Goal: Task Accomplishment & Management: Complete application form

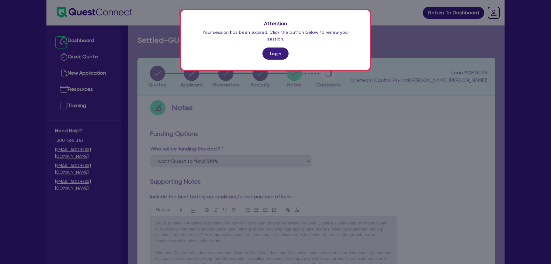
select select "Quest Finance - Own Book"
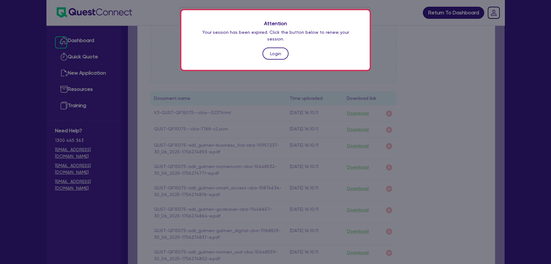
drag, startPoint x: 0, startPoint y: 0, endPoint x: 277, endPoint y: 46, distance: 280.7
click at [277, 47] on link "Login" at bounding box center [276, 53] width 26 height 12
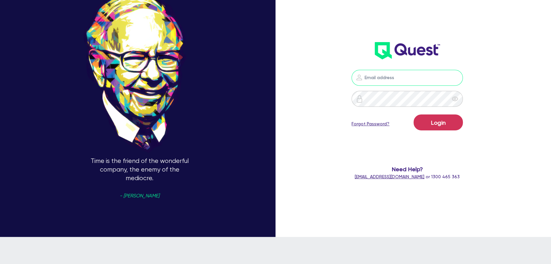
type input "[PERSON_NAME][EMAIL_ADDRESS][PERSON_NAME][DOMAIN_NAME]"
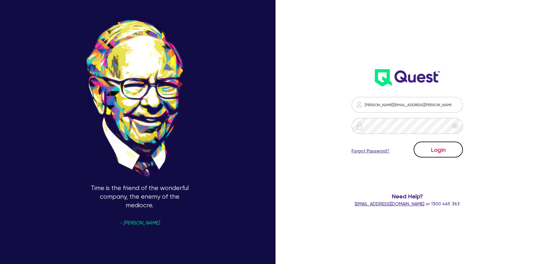
click at [444, 155] on button "Login" at bounding box center [438, 149] width 49 height 16
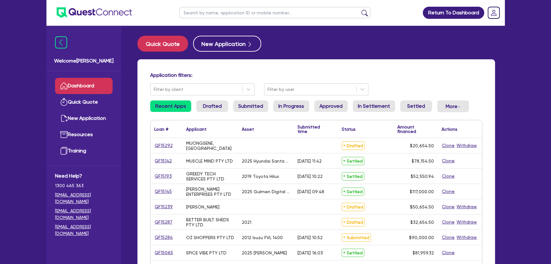
click at [261, 17] on input "text" at bounding box center [275, 12] width 191 height 11
click at [270, 15] on input "text" at bounding box center [275, 12] width 191 height 11
click at [255, 15] on input "text" at bounding box center [275, 12] width 191 height 11
click at [229, 11] on input "text" at bounding box center [275, 12] width 191 height 11
type input "[PERSON_NAME]"
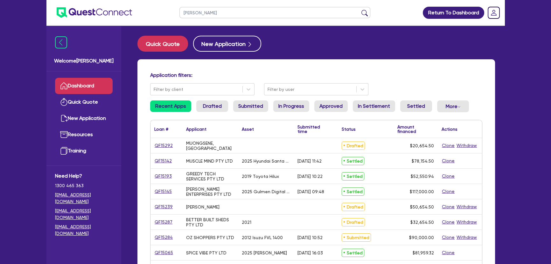
click at [360, 10] on button "submit" at bounding box center [365, 14] width 10 height 9
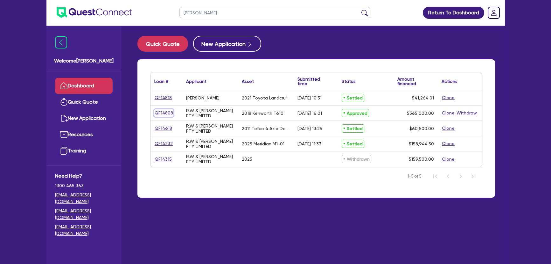
click at [161, 115] on link "QF14808" at bounding box center [163, 112] width 19 height 7
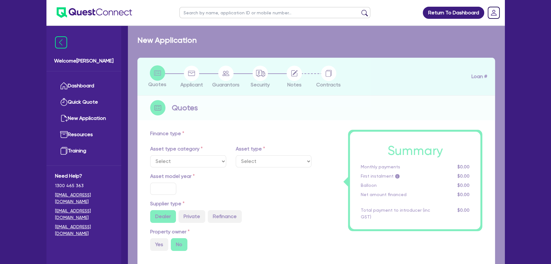
select select "PRIMARY_ASSETS"
type input "2018"
radio input "false"
radio input "true"
type input "365,000"
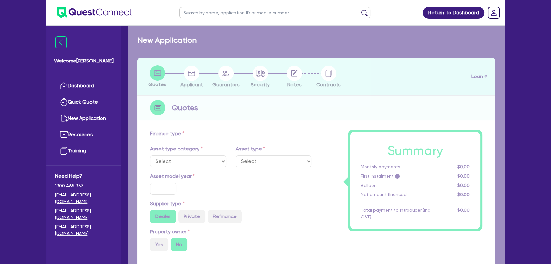
type input "4"
type input "14,600"
type input "10.15"
type input "745"
select select "HEAVY_TRUCKS"
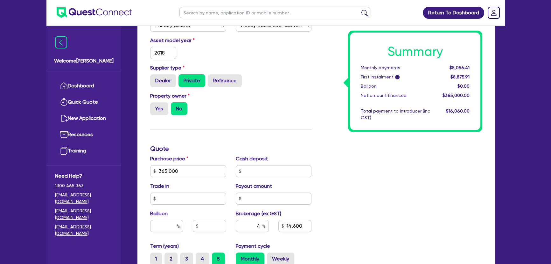
scroll to position [202, 0]
